Goal: Information Seeking & Learning: Learn about a topic

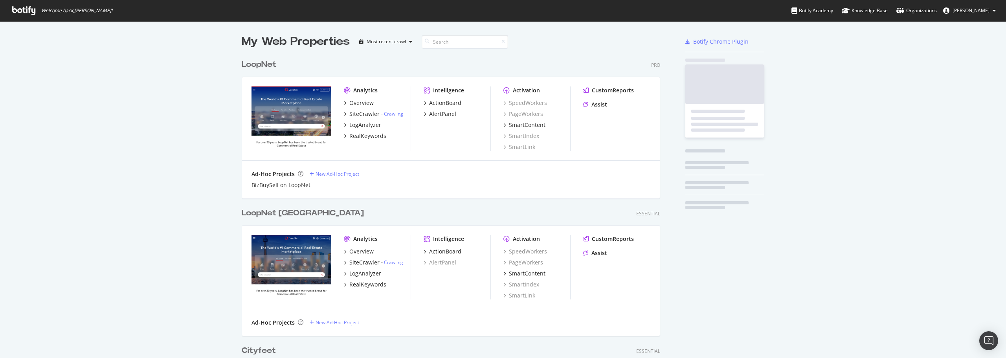
scroll to position [1943, 419]
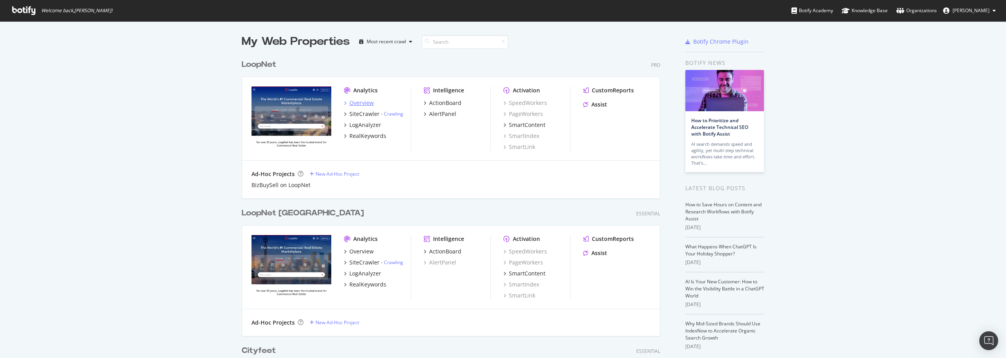
click at [366, 103] on div "Overview" at bounding box center [361, 103] width 24 height 8
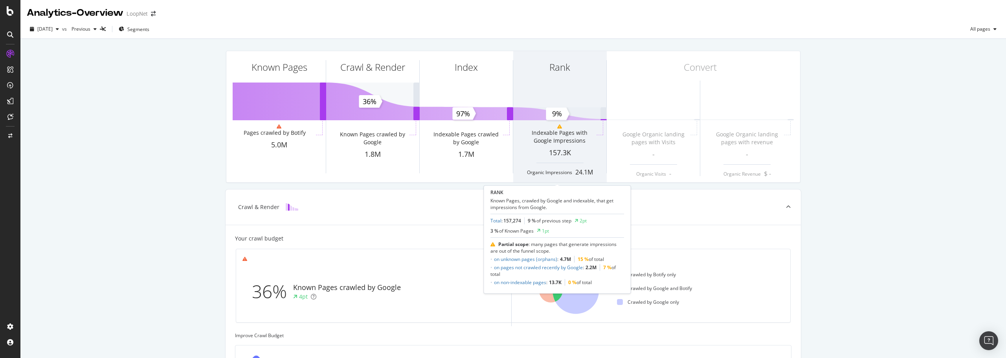
click at [572, 140] on div "Indexable Pages with Google Impressions" at bounding box center [559, 137] width 70 height 16
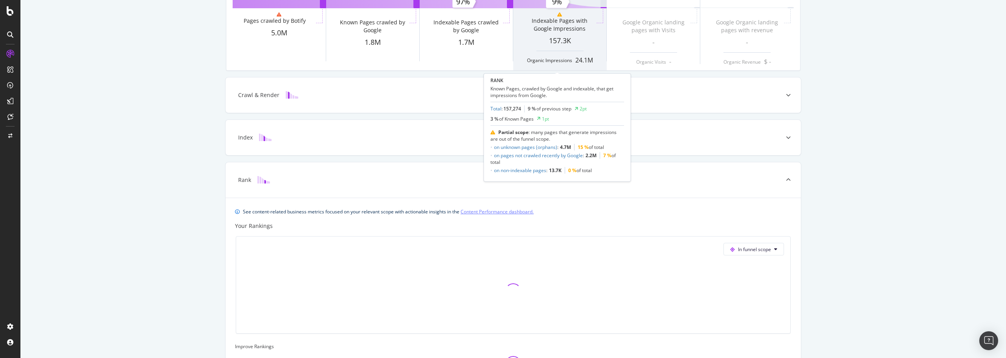
scroll to position [169, 0]
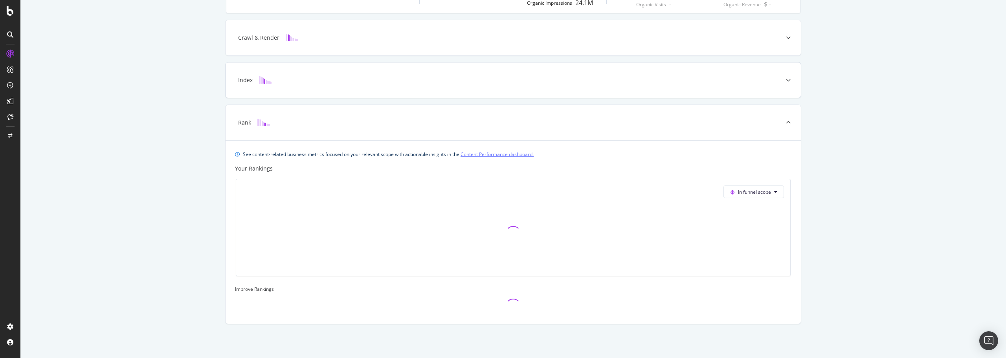
click at [583, 79] on div "Index" at bounding box center [501, 80] width 544 height 8
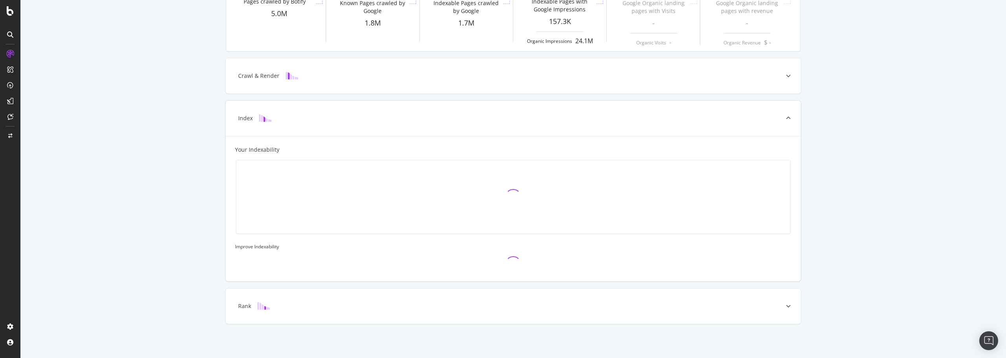
scroll to position [131, 0]
click at [385, 303] on div "Rank" at bounding box center [501, 306] width 544 height 8
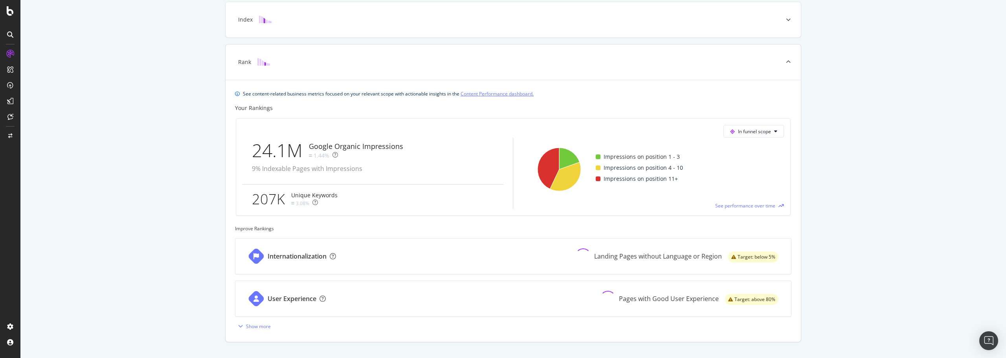
scroll to position [248, 0]
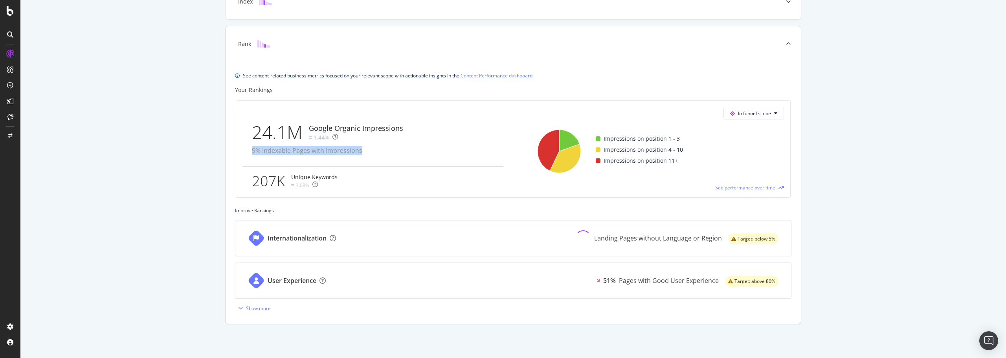
drag, startPoint x: 365, startPoint y: 152, endPoint x: 248, endPoint y: 151, distance: 117.1
click at [248, 151] on div "24.1M Google Organic Impressions 1.44% 9% Indexable Pages with Impressions" at bounding box center [373, 142] width 261 height 47
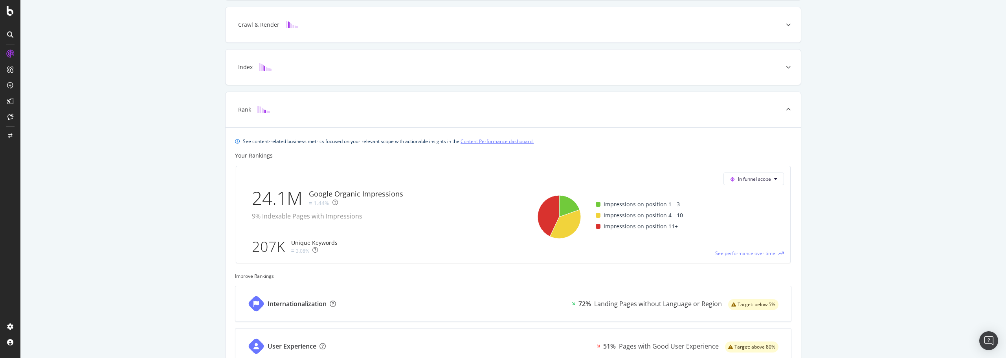
scroll to position [0, 0]
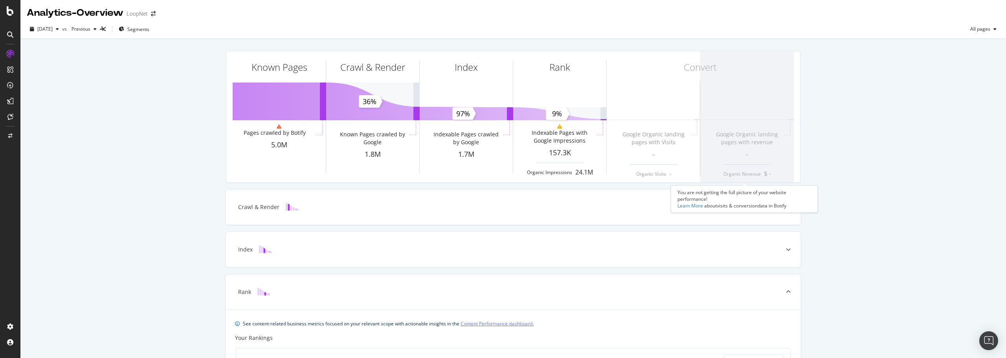
drag, startPoint x: 796, startPoint y: 217, endPoint x: 782, endPoint y: 101, distance: 116.8
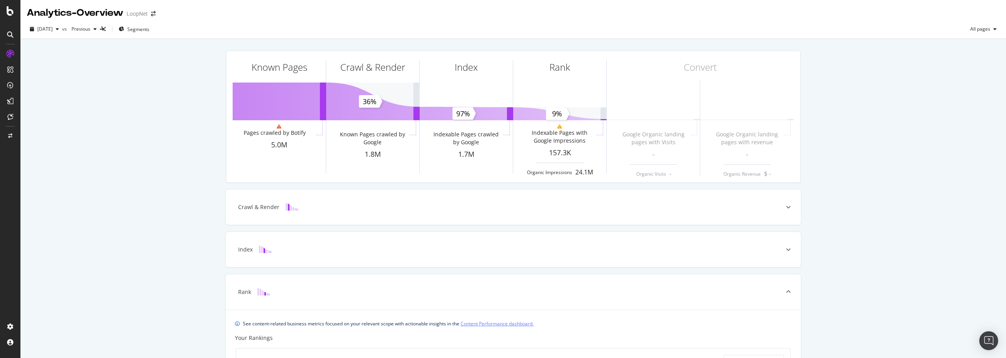
click at [152, 36] on div "2025 Aug. 22nd vs Previous Segments All pages" at bounding box center [513, 31] width 986 height 16
click at [149, 29] on span "Segments" at bounding box center [138, 29] width 22 height 7
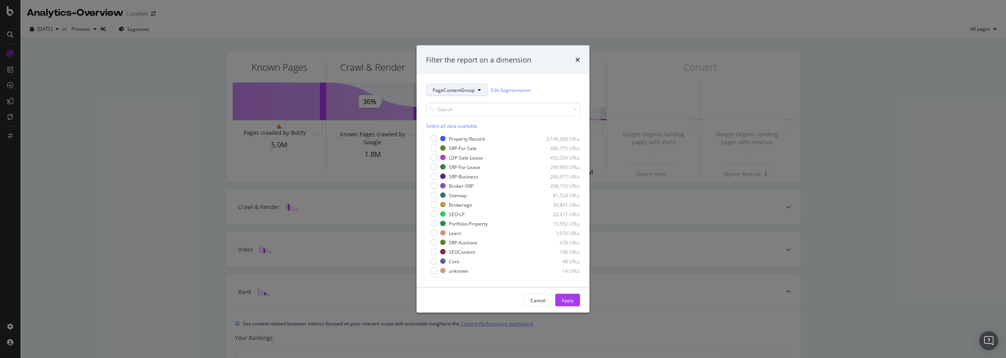
click at [467, 90] on span "PageContentGroup" at bounding box center [454, 89] width 42 height 7
click at [566, 86] on div "PageContentGroup Edit Segmentation" at bounding box center [503, 90] width 154 height 13
click at [545, 301] on div "Cancel" at bounding box center [538, 300] width 15 height 7
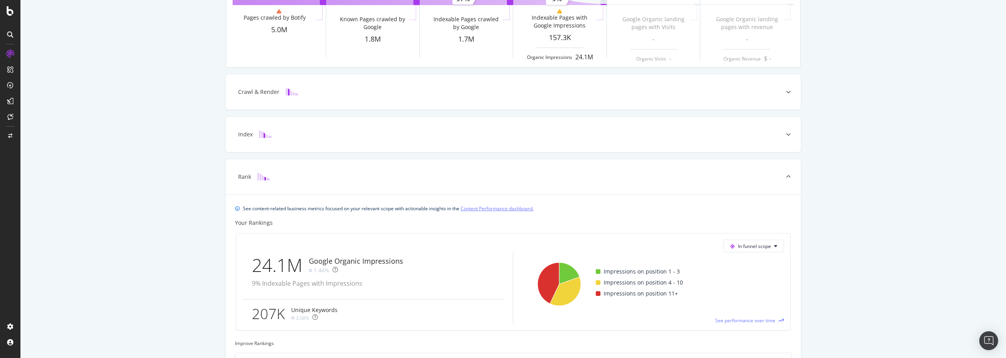
scroll to position [248, 0]
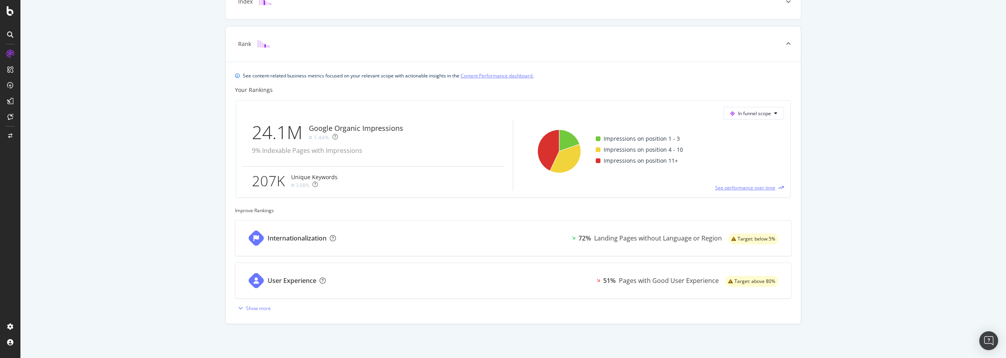
click at [748, 185] on span "See performance over time" at bounding box center [745, 187] width 60 height 7
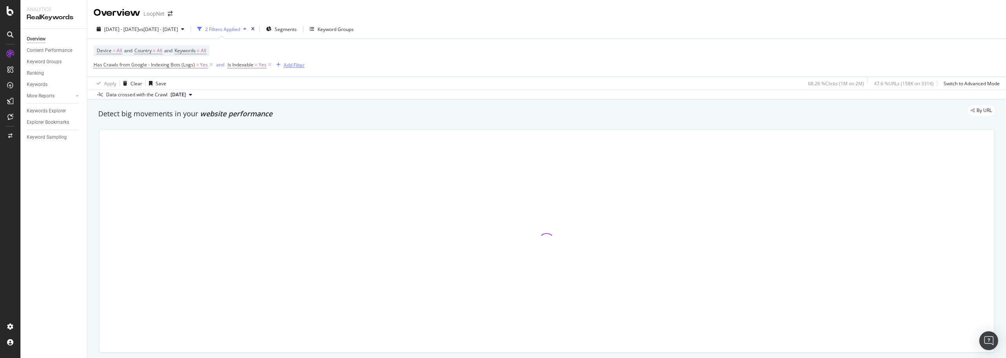
click at [299, 64] on div "Add Filter" at bounding box center [294, 65] width 21 height 7
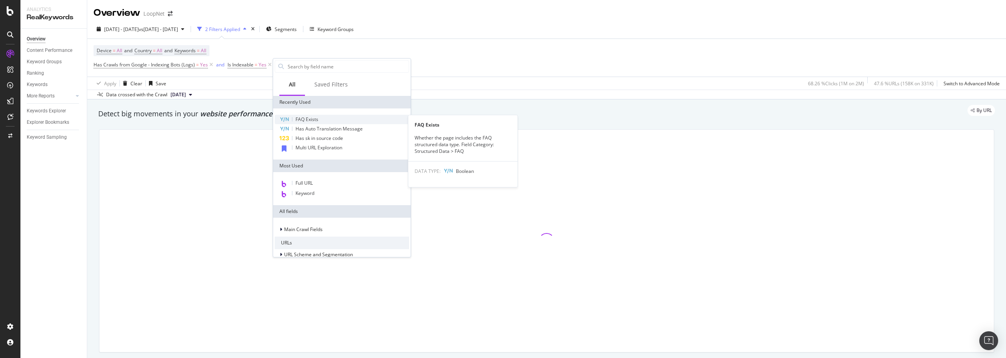
click at [311, 118] on span "FAQ Exists" at bounding box center [307, 119] width 23 height 7
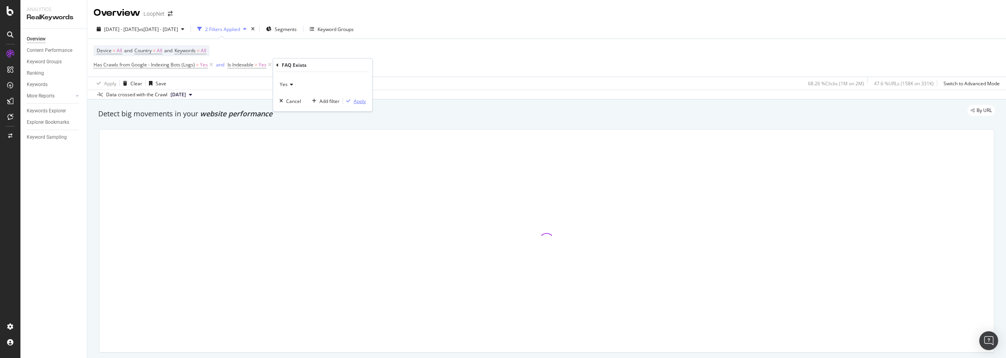
click at [354, 99] on div "Apply" at bounding box center [360, 101] width 12 height 7
click at [297, 27] on span "Segments" at bounding box center [286, 29] width 22 height 7
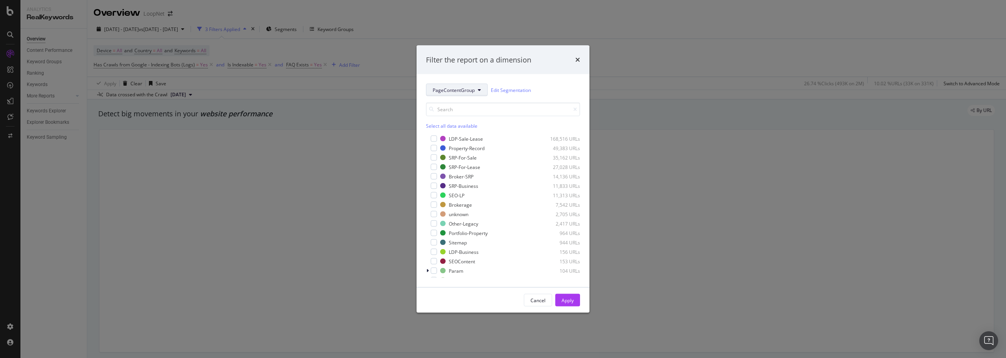
click at [472, 90] on span "PageContentGroup" at bounding box center [454, 89] width 42 height 7
click at [568, 84] on div "PageContentGroup Edit Segmentation" at bounding box center [503, 90] width 154 height 13
click at [542, 300] on div "Cancel" at bounding box center [538, 300] width 15 height 7
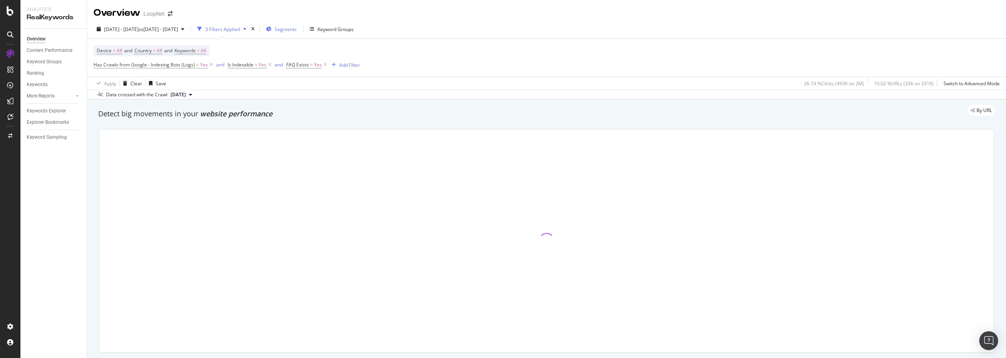
click at [297, 31] on span "Segments" at bounding box center [286, 29] width 22 height 7
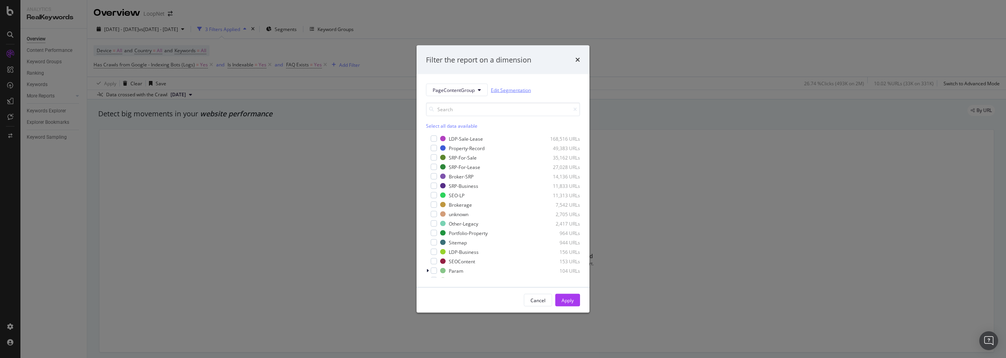
click at [498, 91] on link "Edit Segmentation" at bounding box center [511, 90] width 40 height 8
click at [579, 59] on icon "times" at bounding box center [577, 60] width 5 height 6
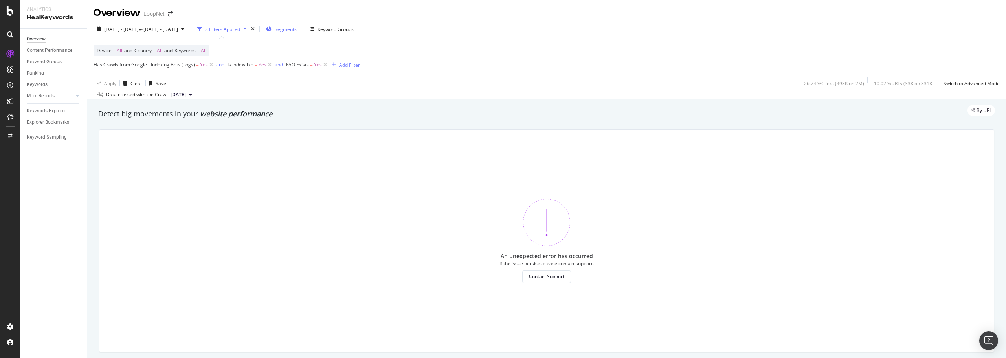
click at [297, 29] on span "Segments" at bounding box center [286, 29] width 22 height 7
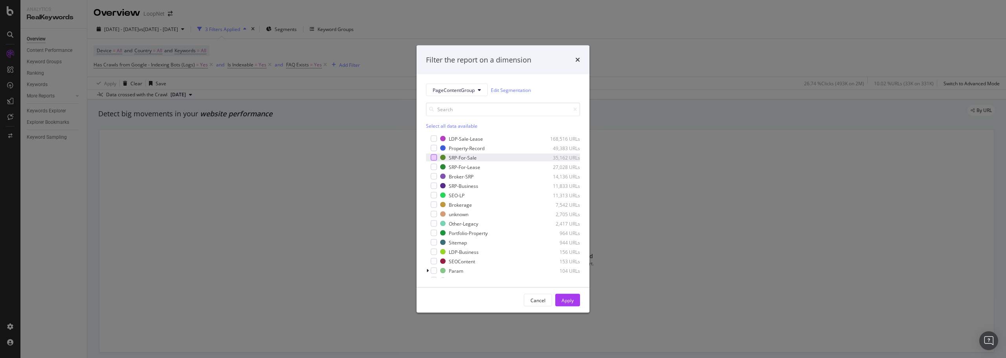
click at [436, 154] on div "modal" at bounding box center [434, 157] width 6 height 6
click at [435, 165] on div "modal" at bounding box center [434, 167] width 6 height 6
click at [577, 297] on button "Apply" at bounding box center [567, 300] width 25 height 13
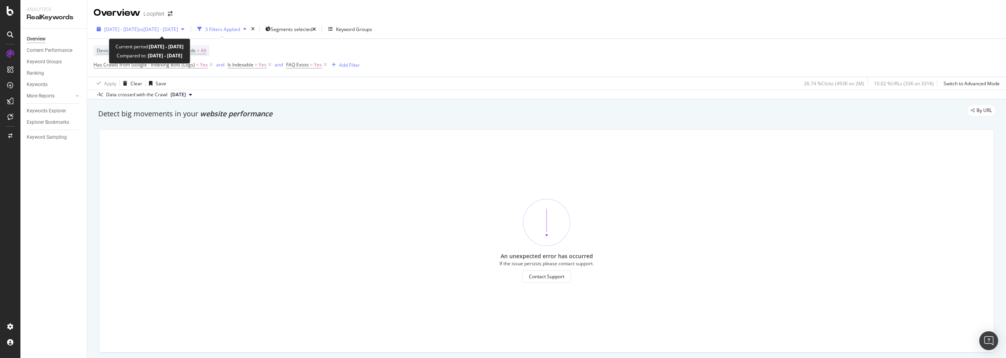
click at [173, 30] on span "vs 2025 Jul. 18th - Aug. 16th" at bounding box center [158, 29] width 39 height 7
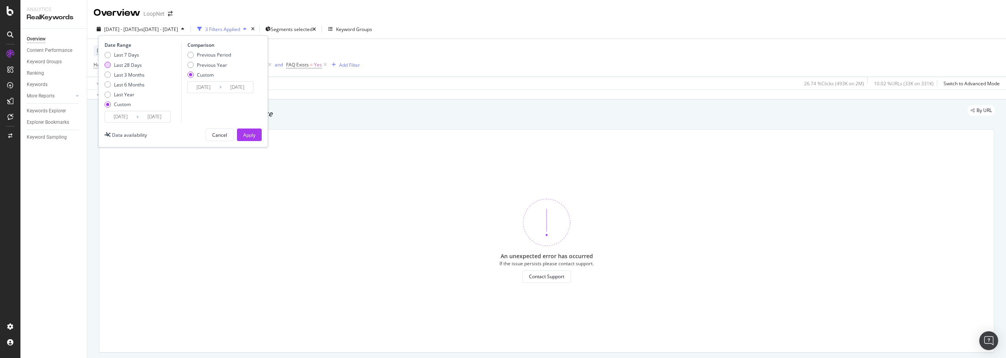
click at [128, 63] on div "Last 28 Days" at bounding box center [128, 65] width 28 height 7
type input "2025/08/17"
type input "2025/09/13"
click at [244, 133] on div "Apply" at bounding box center [249, 135] width 12 height 7
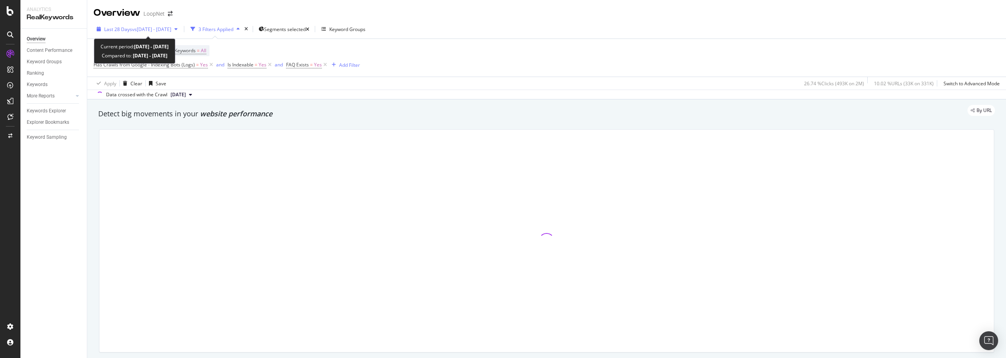
click at [171, 28] on span "vs 2025 Jul. 18th - Aug. 16th" at bounding box center [151, 29] width 39 height 7
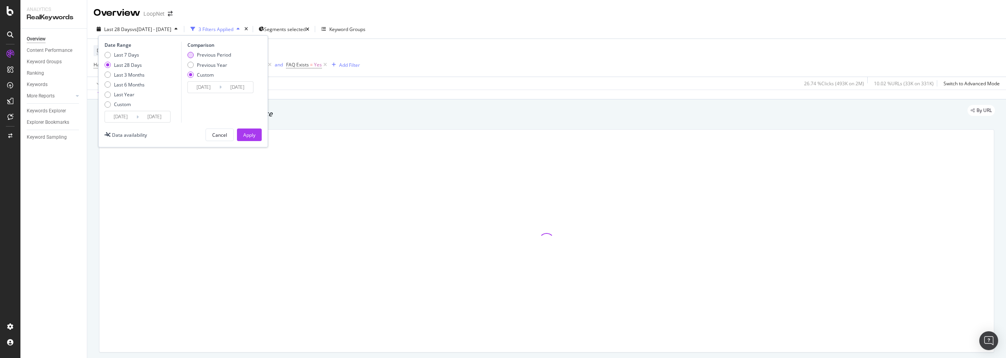
click at [211, 54] on div "Previous Period" at bounding box center [214, 54] width 34 height 7
type input "2025/07/20"
click at [250, 132] on div "Apply" at bounding box center [249, 135] width 12 height 7
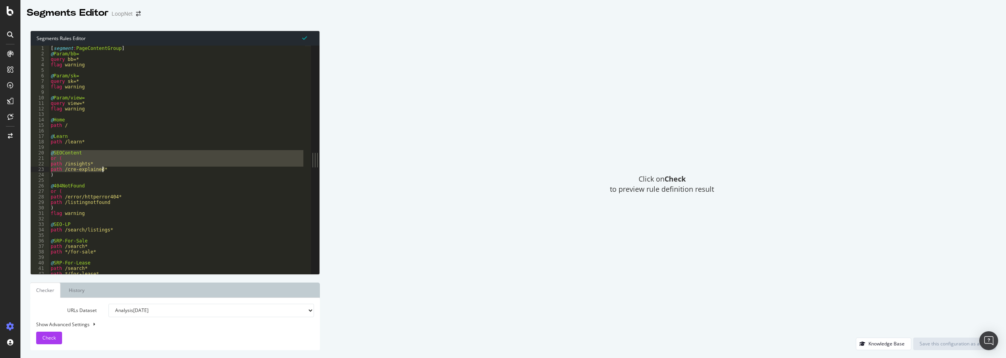
drag, startPoint x: 50, startPoint y: 154, endPoint x: 105, endPoint y: 168, distance: 56.9
click at [105, 168] on div "[ segment : PageContentGroup ] @ Param/bb= query bb=* flag warning @ Param/sk= …" at bounding box center [177, 165] width 256 height 239
click at [119, 168] on div "[ segment : PageContentGroup ] @ Param/bb= query bb=* flag warning @ Param/sk= …" at bounding box center [177, 160] width 256 height 228
type textarea "path /cre-explained*"
